Goal: Navigation & Orientation: Find specific page/section

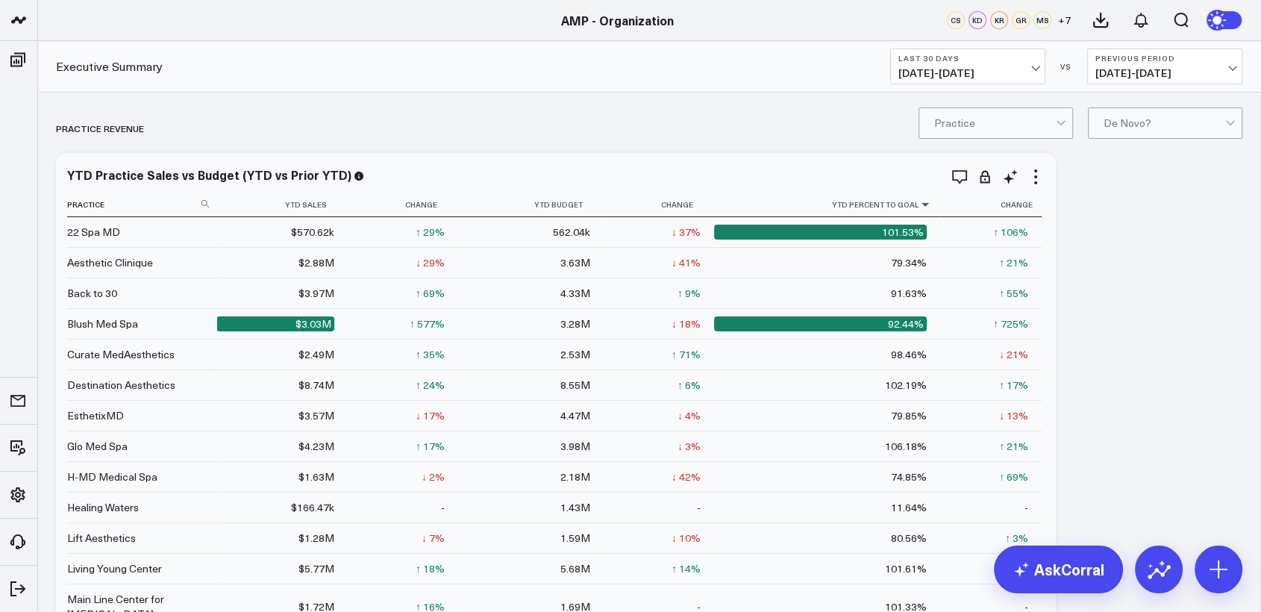
click at [919, 204] on icon at bounding box center [925, 204] width 12 height 9
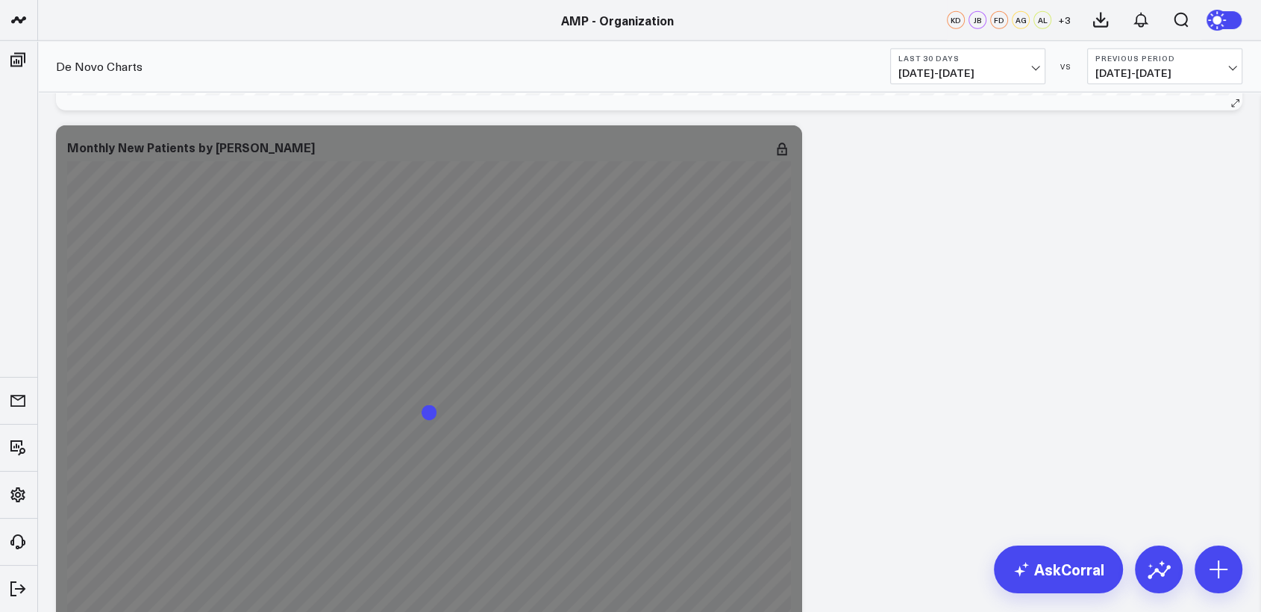
scroll to position [4128, 0]
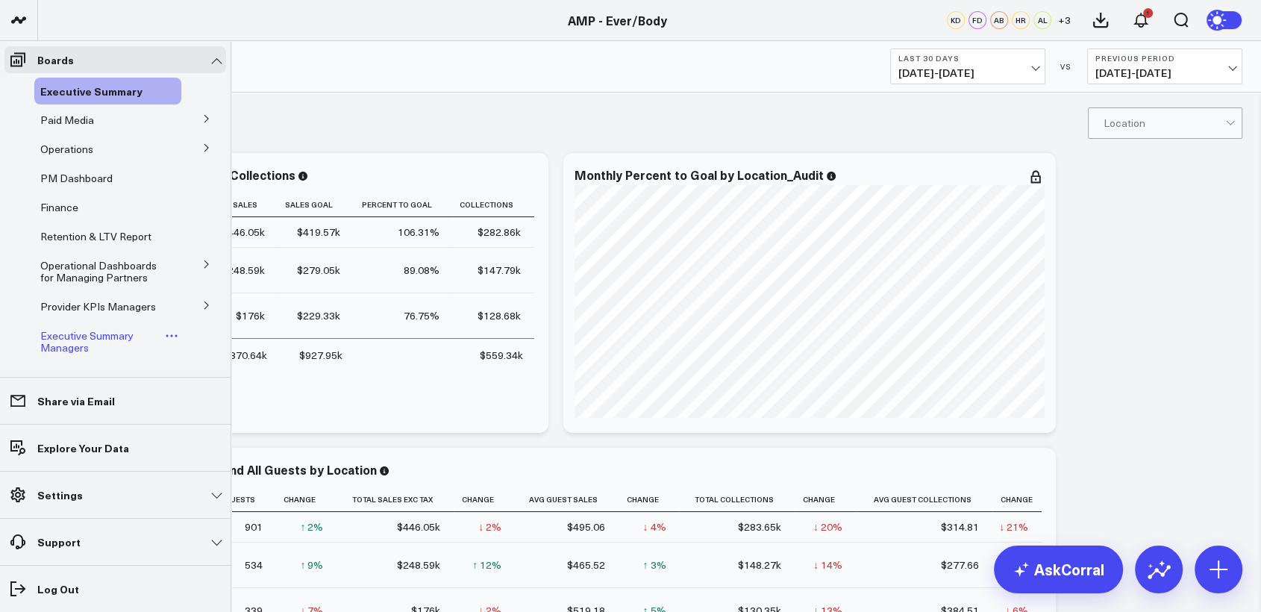
click at [66, 350] on span "Executive Summary Managers" at bounding box center [86, 341] width 93 height 26
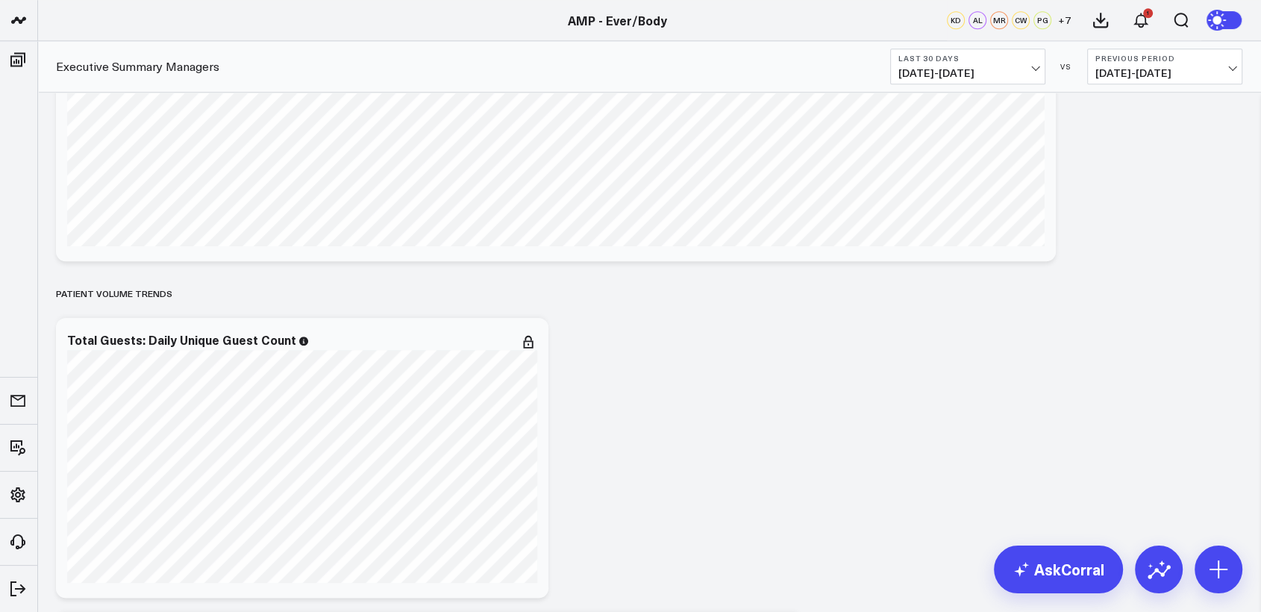
scroll to position [1691, 0]
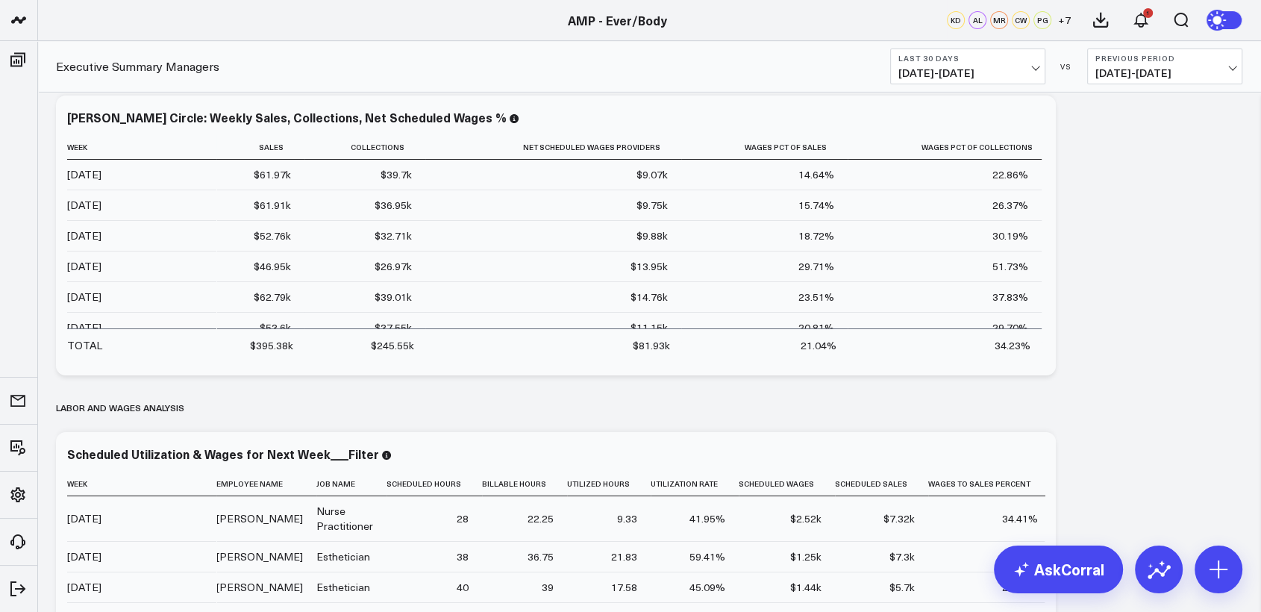
scroll to position [5336, 0]
